Goal: Task Accomplishment & Management: Manage account settings

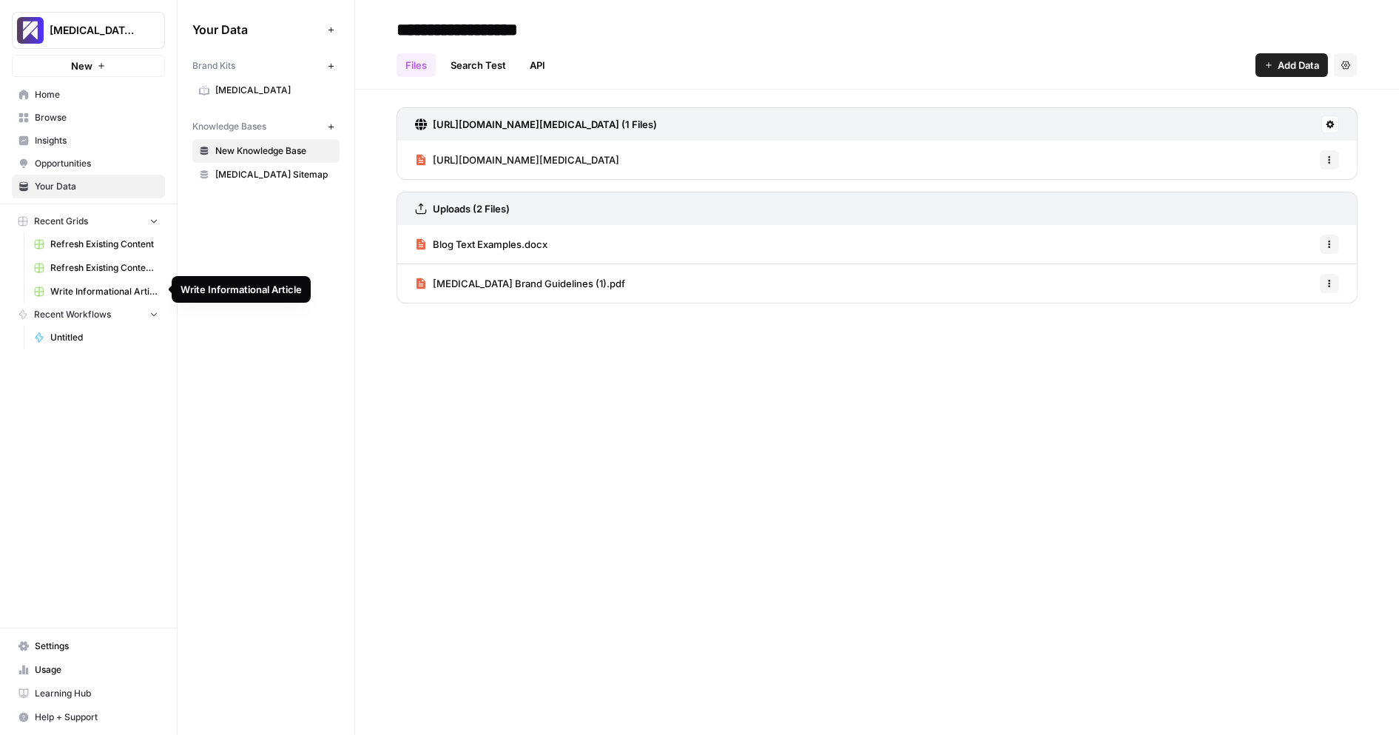
click at [84, 289] on span "Write Informational Article" at bounding box center [104, 291] width 108 height 13
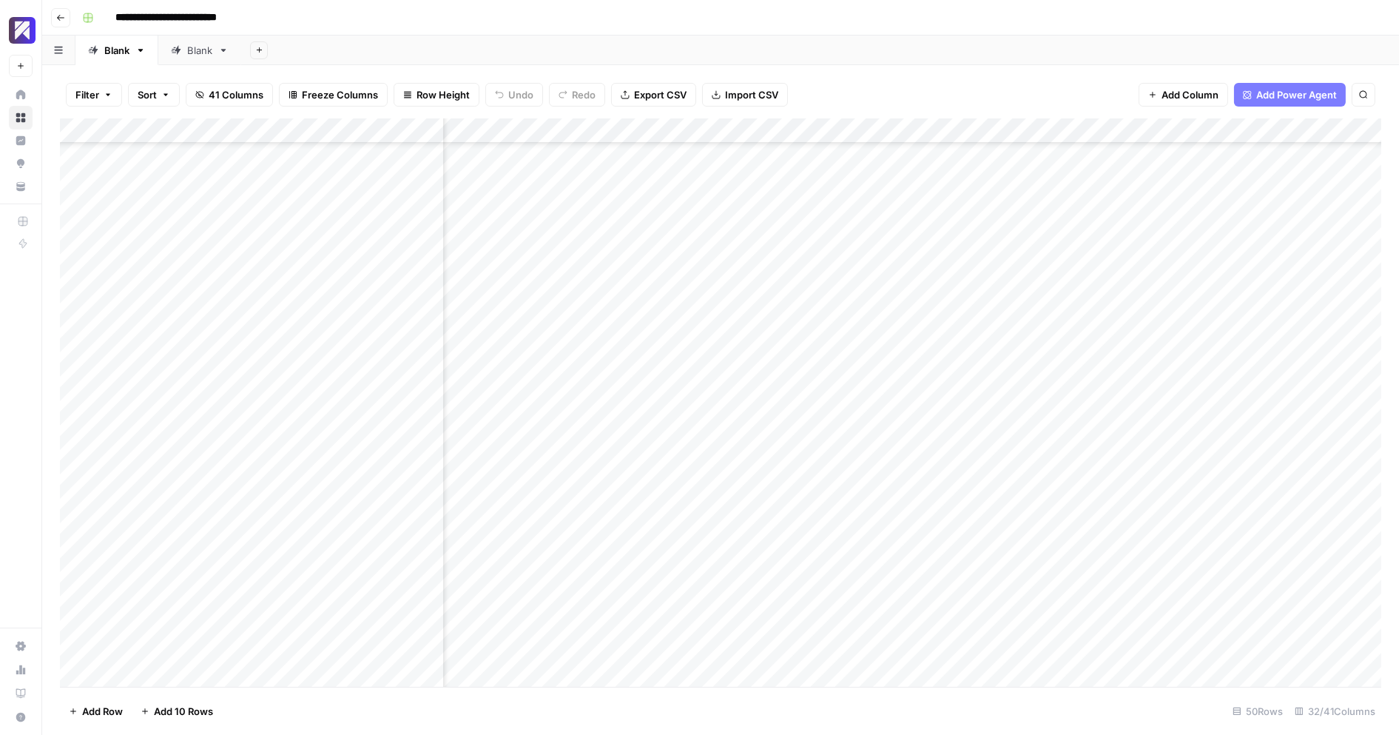
scroll to position [481, 3697]
click at [707, 249] on div "Add Column" at bounding box center [720, 402] width 1321 height 569
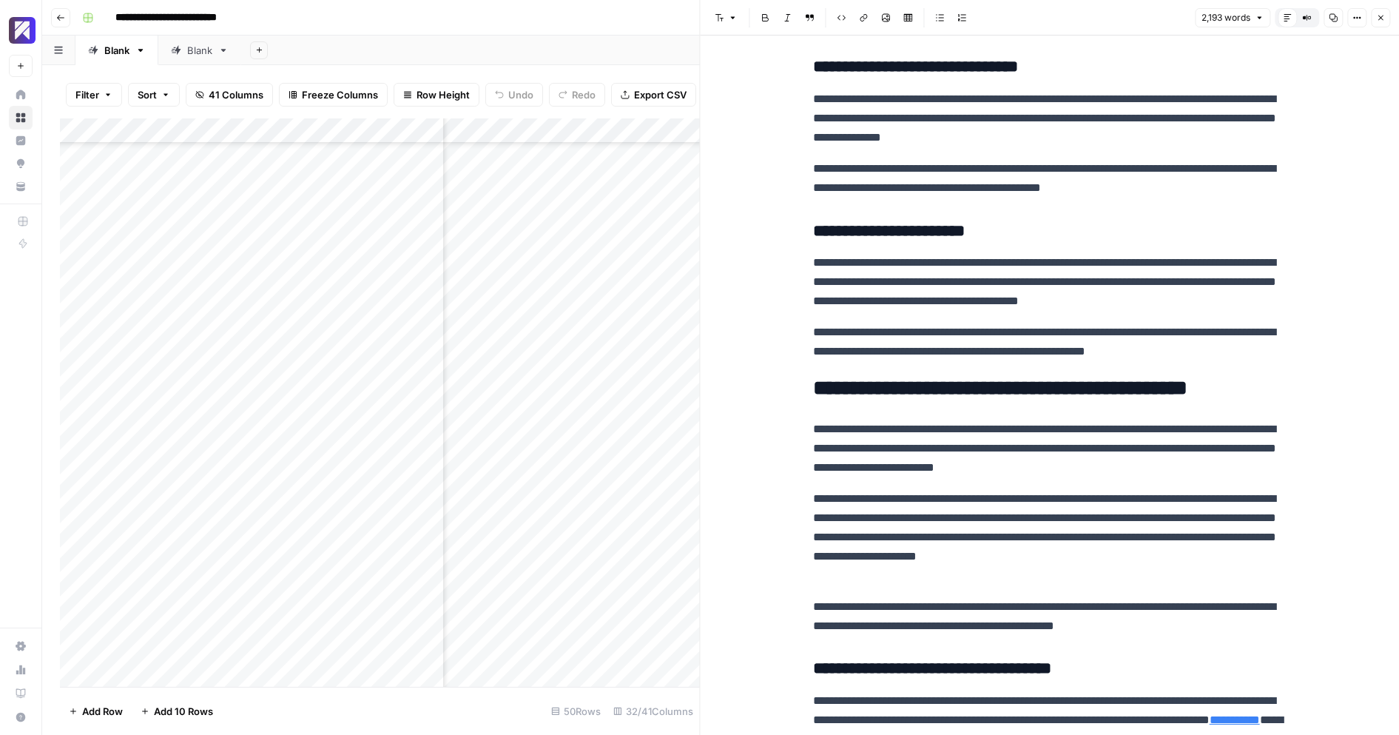
scroll to position [5804, 0]
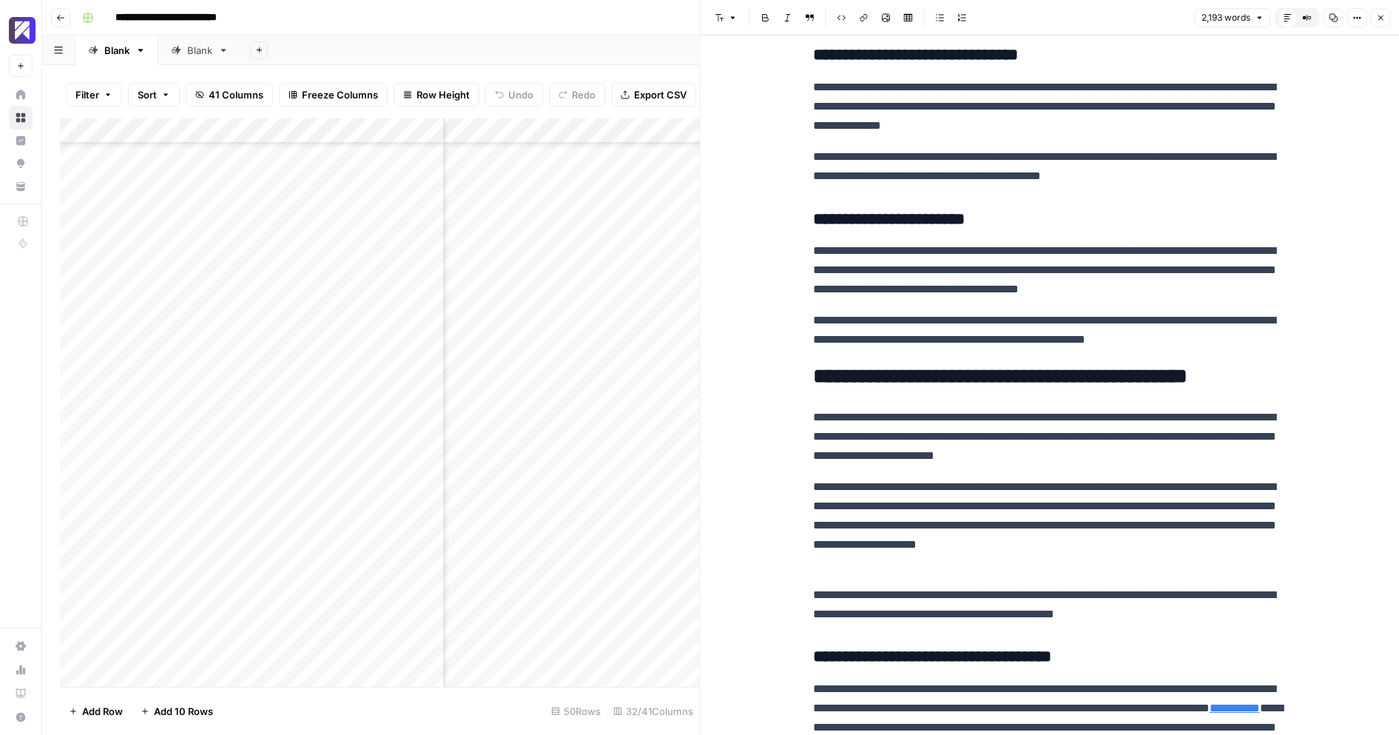
click at [1384, 18] on span "Close" at bounding box center [1384, 18] width 1 height 1
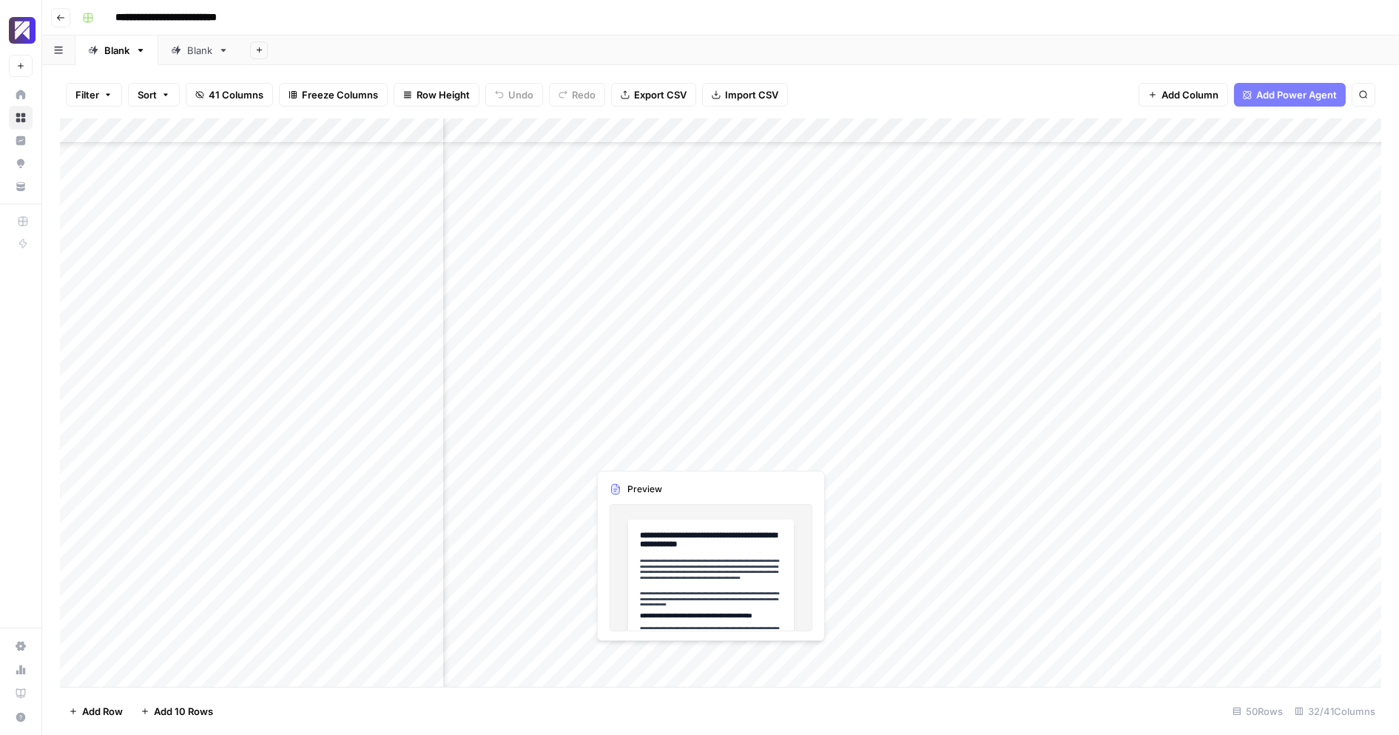
scroll to position [738, 3697]
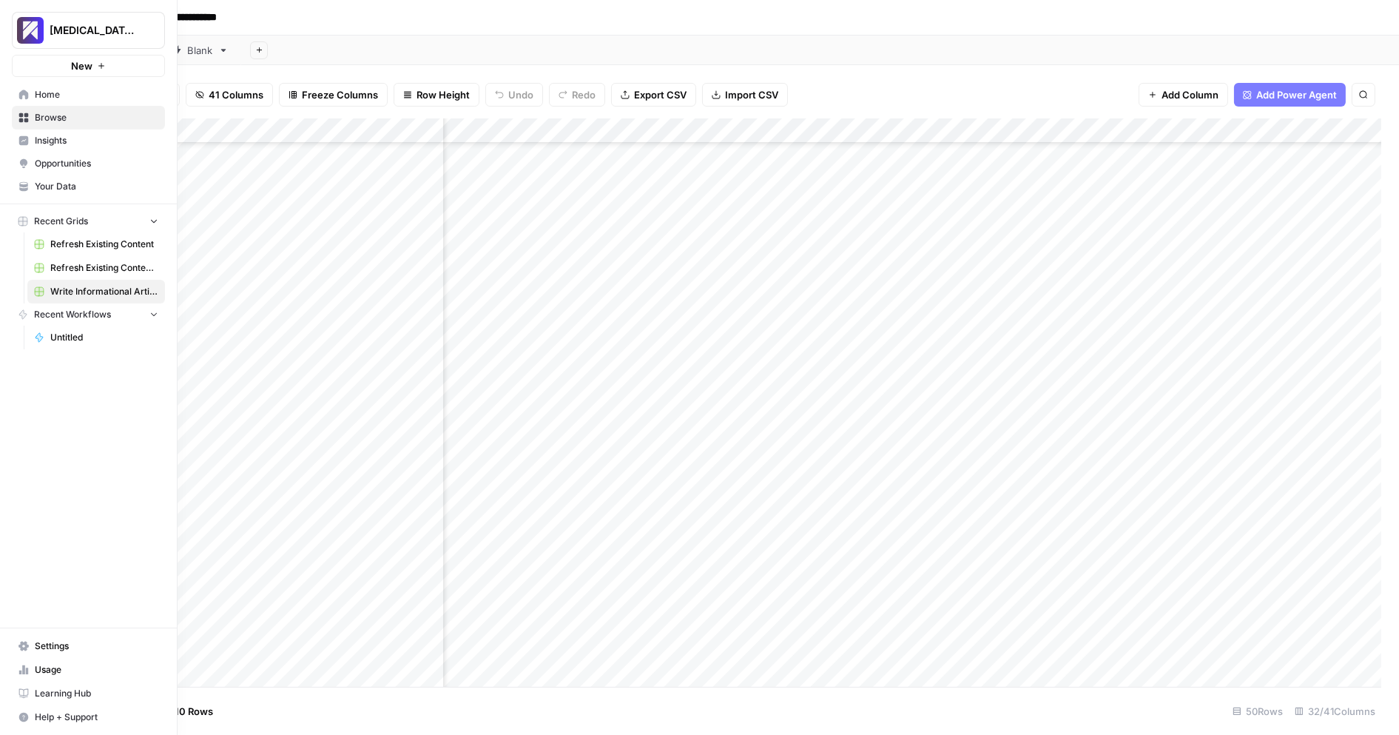
click at [79, 653] on span "Settings" at bounding box center [97, 645] width 124 height 13
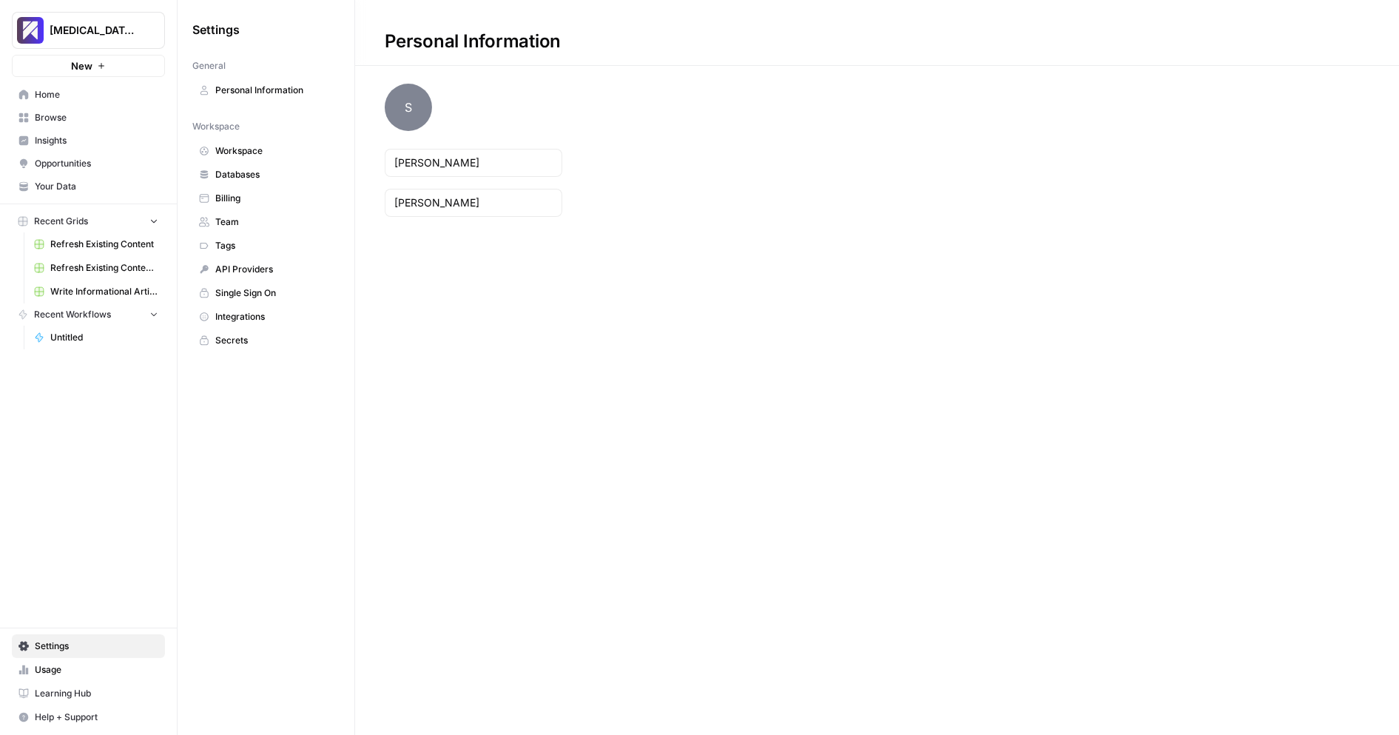
click at [253, 221] on span "Team" at bounding box center [274, 221] width 118 height 13
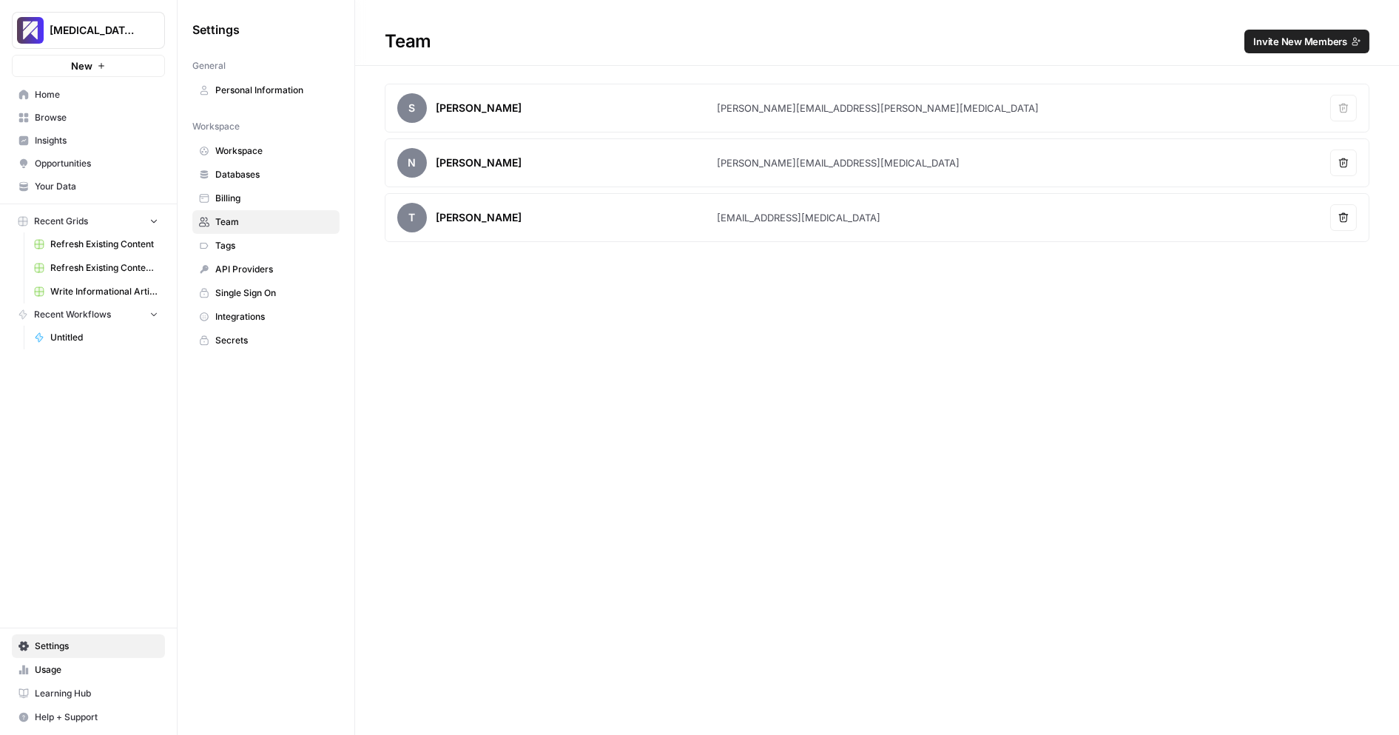
click at [1321, 43] on span "Invite New Members" at bounding box center [1300, 41] width 94 height 15
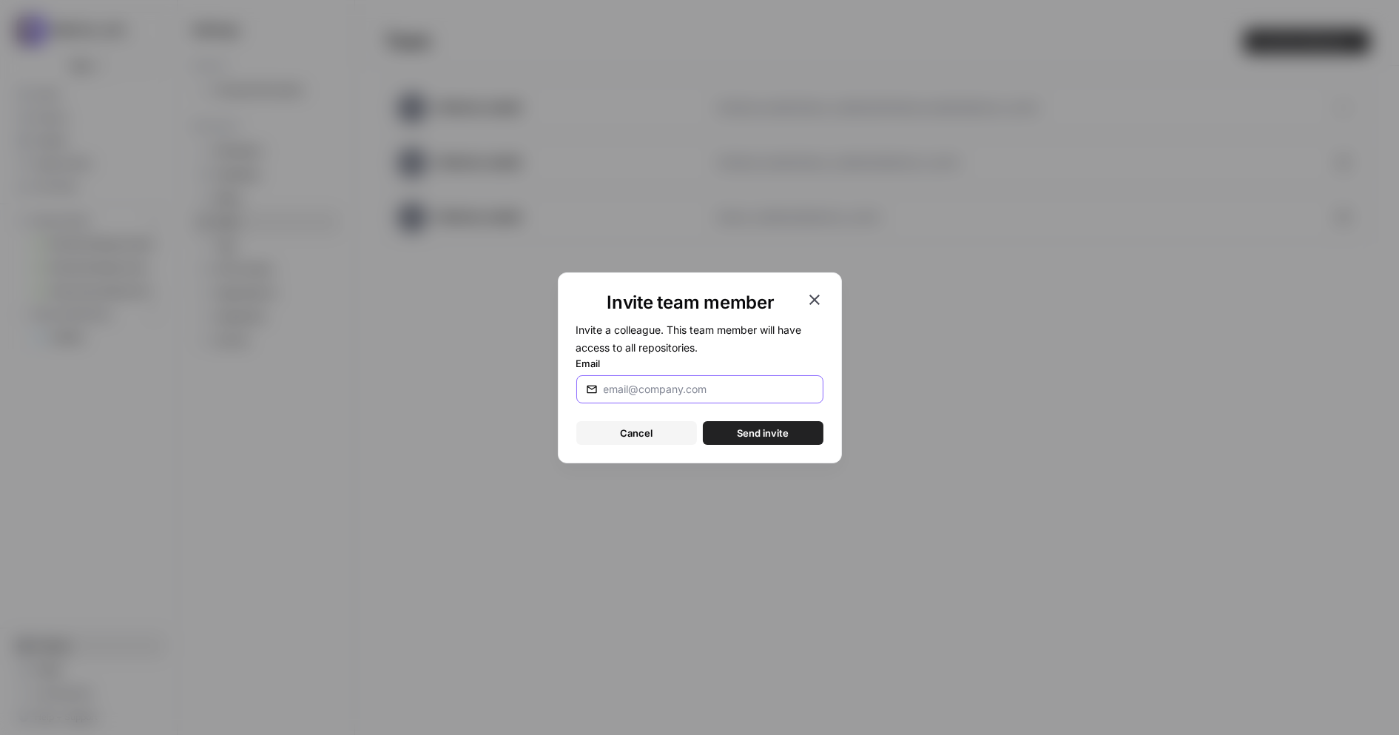
click at [673, 385] on input "Email" at bounding box center [709, 389] width 210 height 15
type input "[PERSON_NAME][EMAIL_ADDRESS][MEDICAL_DATA]"
click at [755, 439] on span "Send invite" at bounding box center [763, 432] width 52 height 15
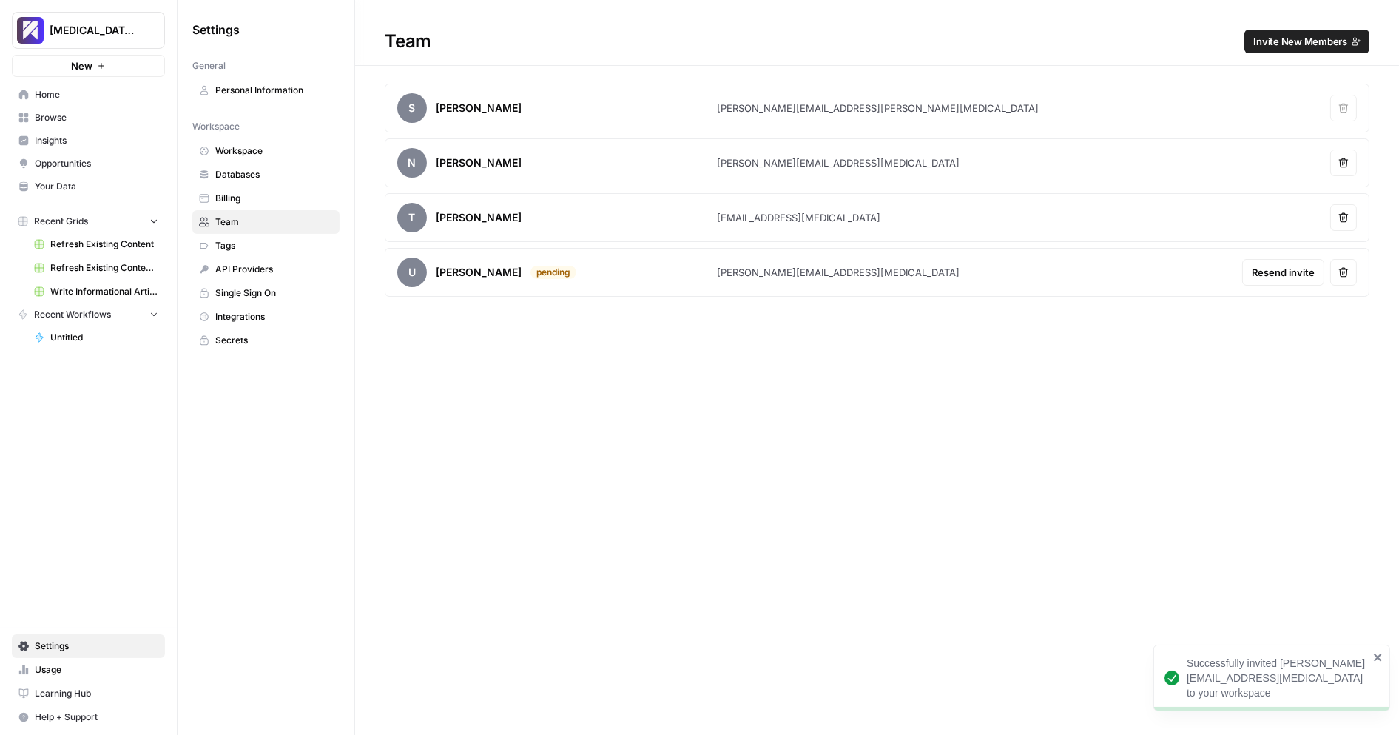
click at [1305, 41] on span "Invite New Members" at bounding box center [1300, 41] width 94 height 15
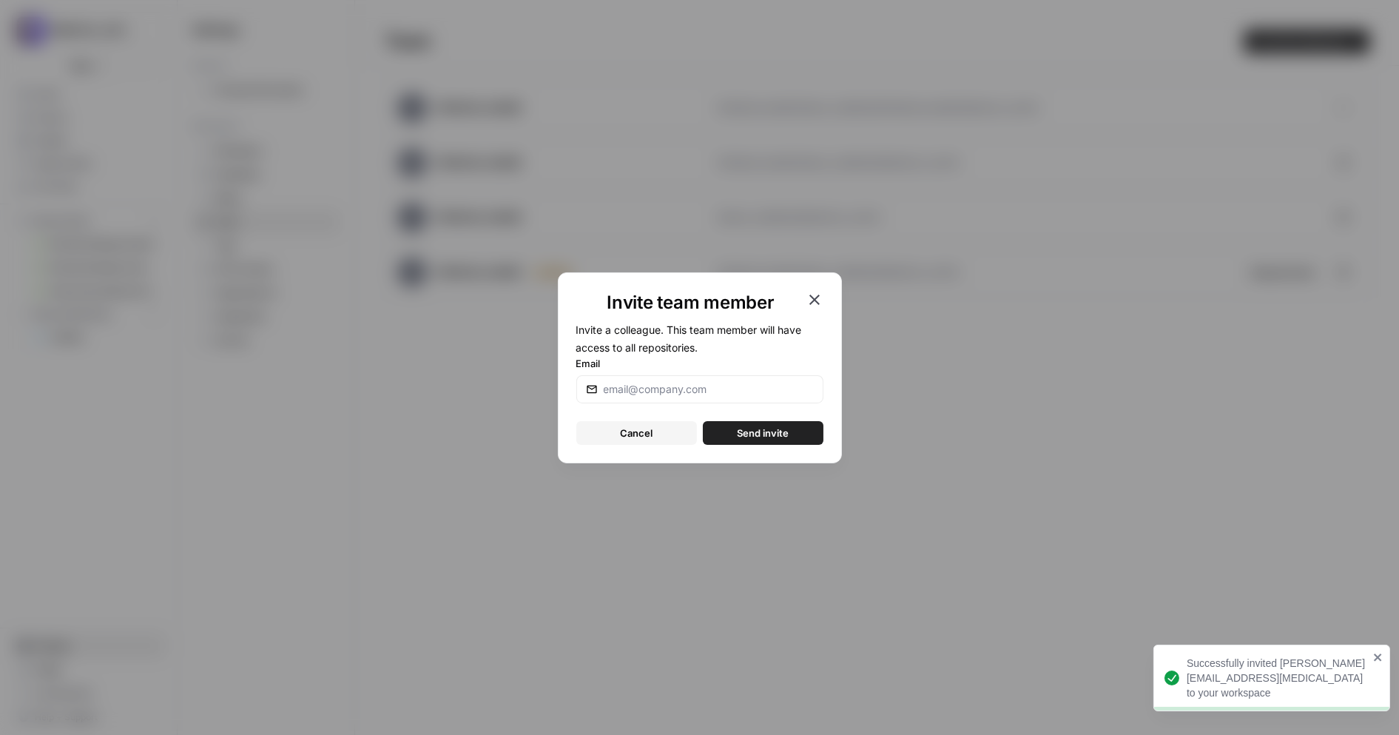
click at [653, 374] on div "Email" at bounding box center [699, 379] width 247 height 47
click at [653, 403] on form "Invite a colleague. This team member will have access to all repositories. Emai…" at bounding box center [699, 382] width 247 height 124
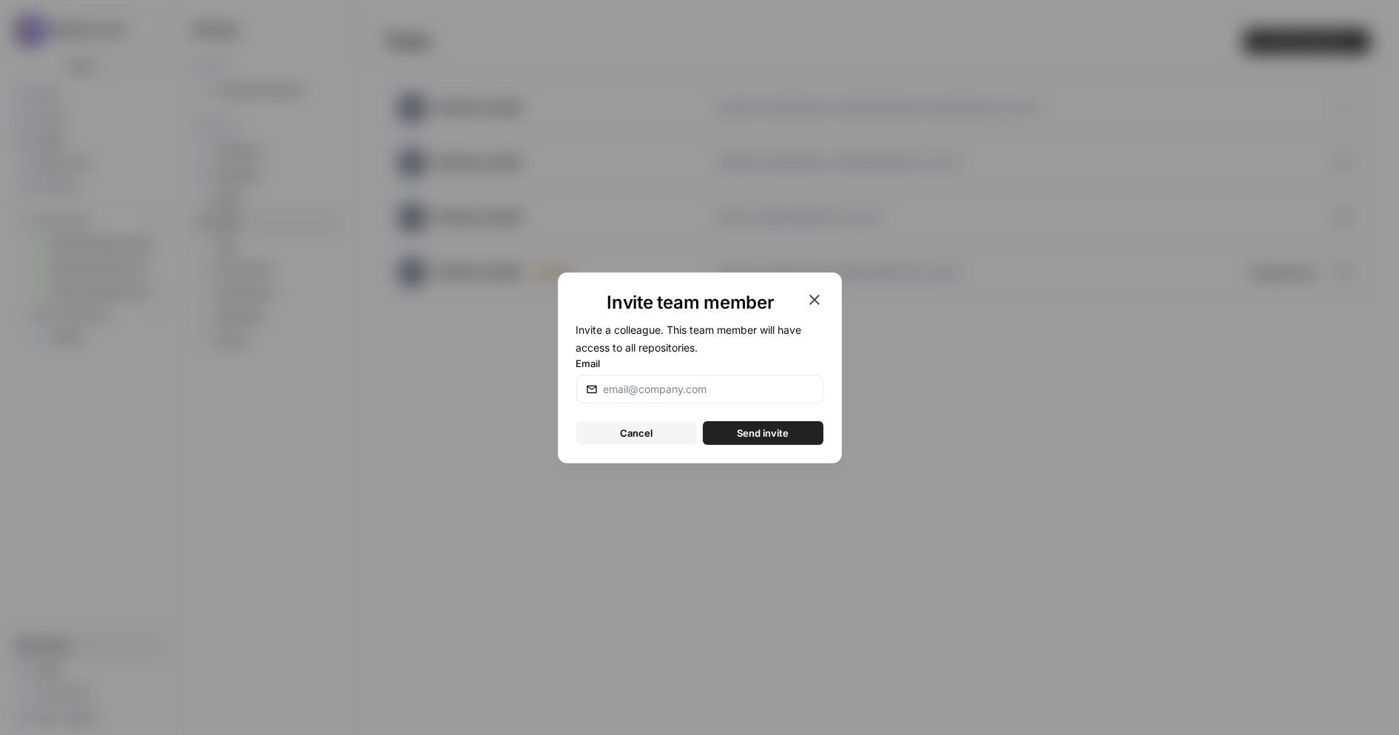
click at [650, 377] on div at bounding box center [699, 389] width 247 height 28
paste input "[EMAIL_ADDRESS][MEDICAL_DATA]"
type input "[EMAIL_ADDRESS][MEDICAL_DATA]"
click at [753, 440] on button "Send invite" at bounding box center [763, 433] width 121 height 24
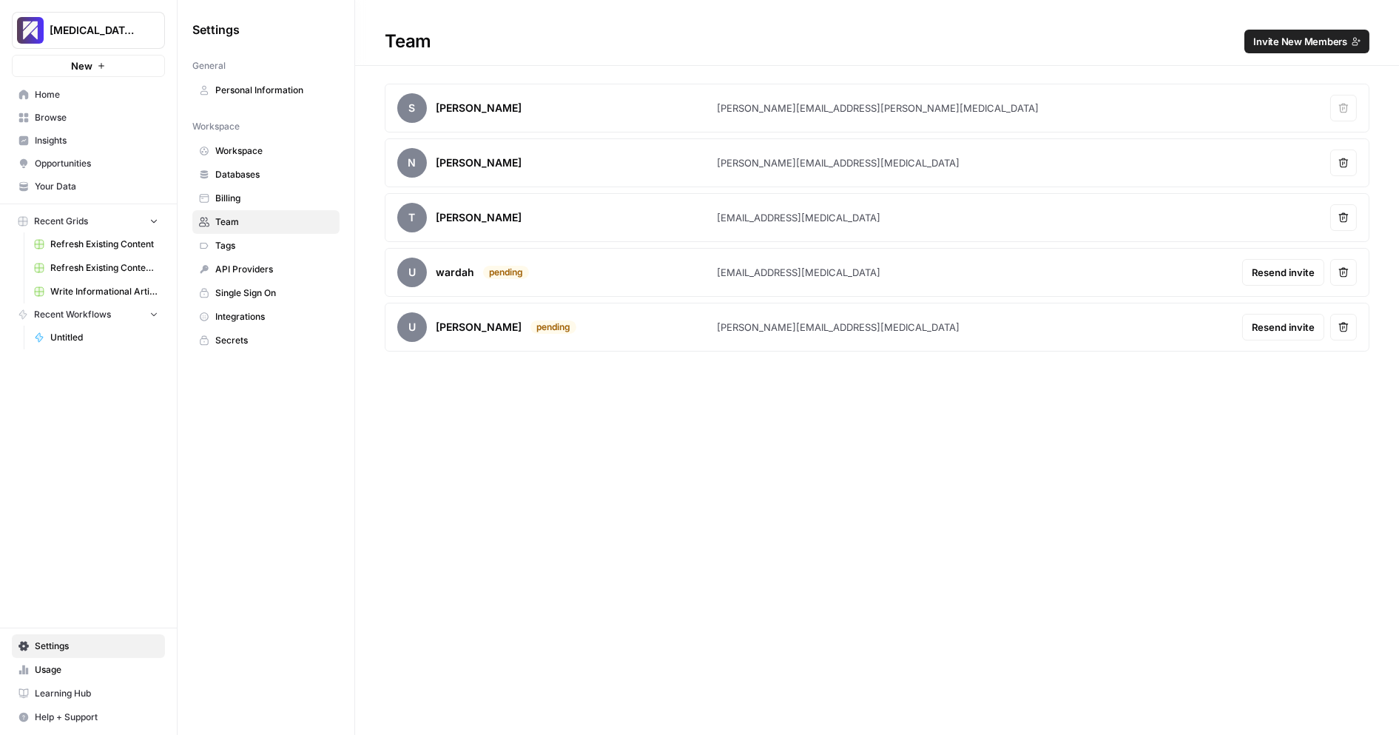
click at [1330, 30] on button "Invite New Members" at bounding box center [1307, 42] width 125 height 24
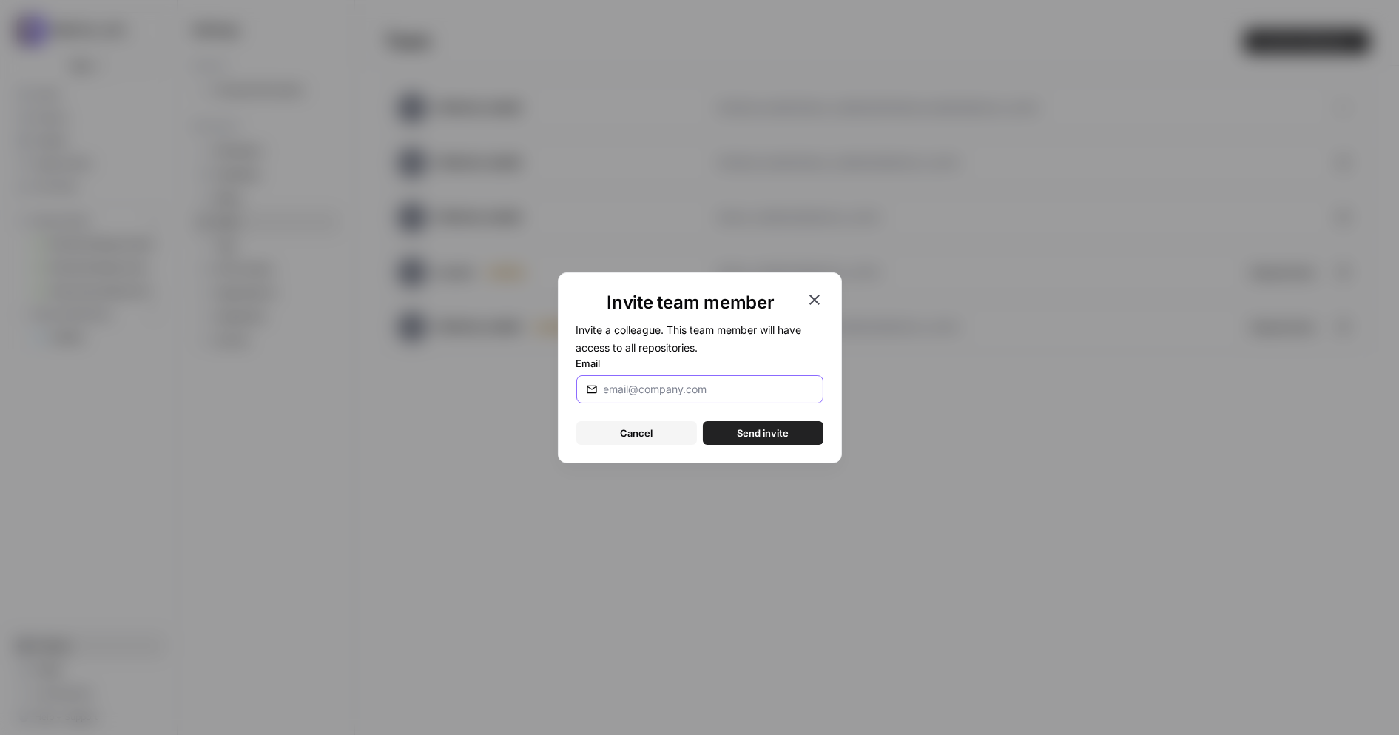
click at [752, 395] on input "Email" at bounding box center [709, 389] width 210 height 15
paste input "[EMAIL_ADDRESS][MEDICAL_DATA]"
type input "[EMAIL_ADDRESS][MEDICAL_DATA]"
click at [750, 433] on span "Send invite" at bounding box center [763, 432] width 52 height 15
